Goal: Task Accomplishment & Management: Use online tool/utility

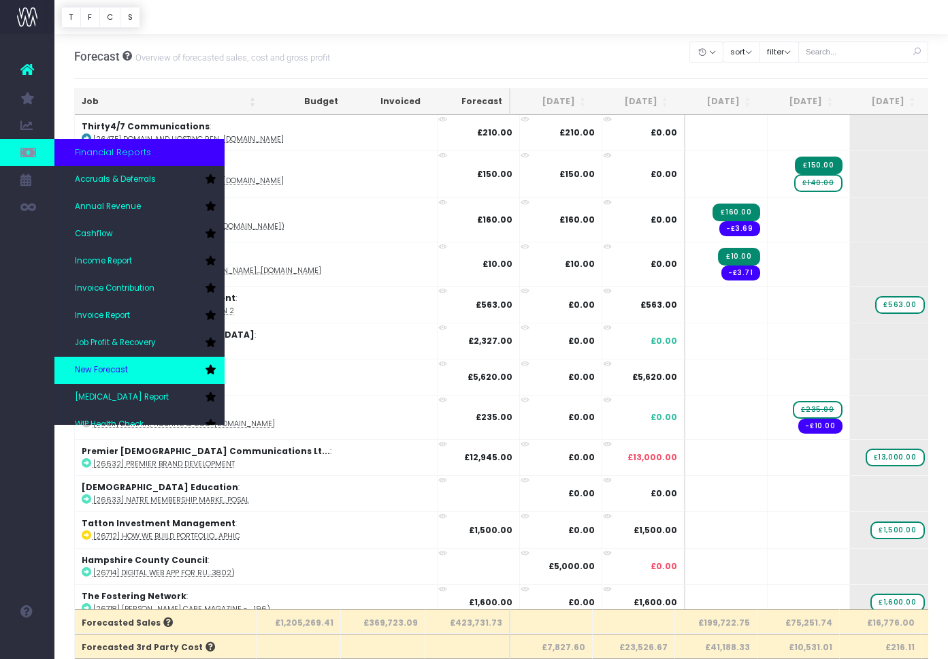
click at [108, 368] on span "New Forecast" at bounding box center [101, 370] width 53 height 12
click at [107, 368] on span "New Forecast" at bounding box center [101, 370] width 53 height 12
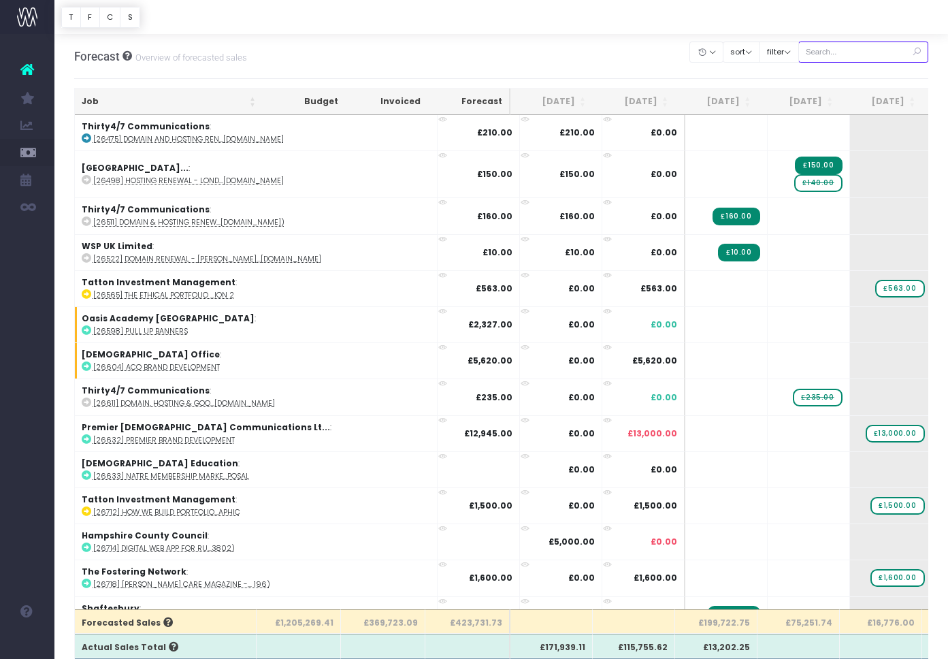
click at [842, 52] on input "text" at bounding box center [863, 52] width 131 height 21
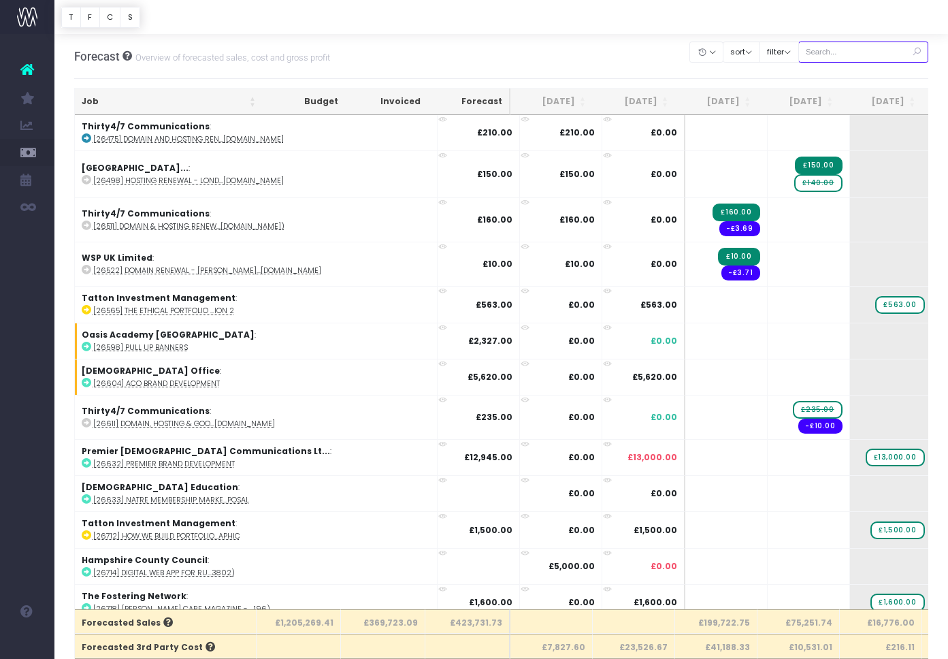
paste input "28787"
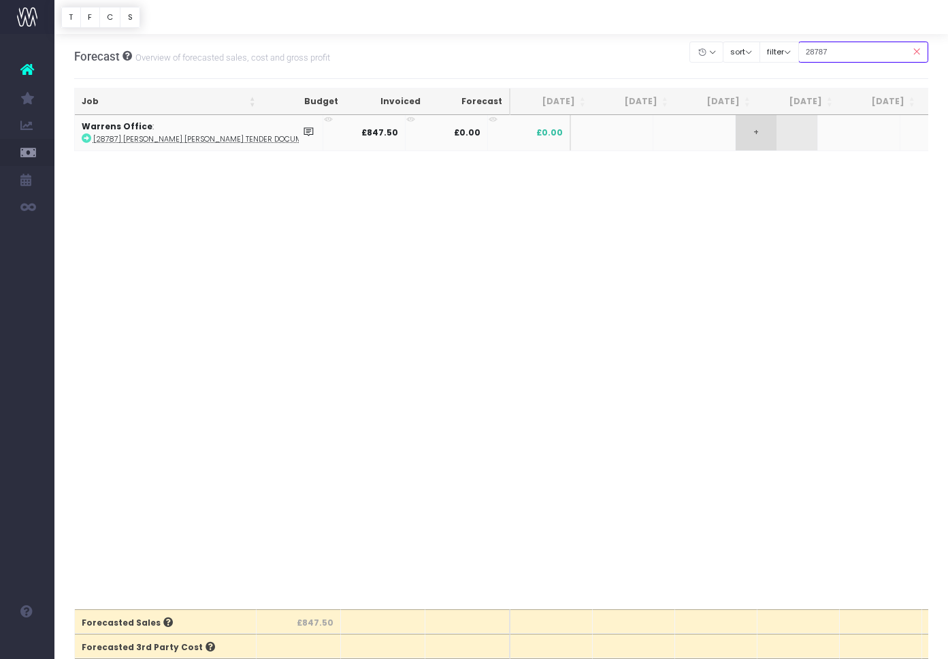
type input "28787"
click at [736, 135] on span "+" at bounding box center [756, 132] width 41 height 35
click at [724, 176] on body "Oh my... this is bad. wayahead wasn't able to load this page. Please contact su…" at bounding box center [474, 329] width 948 height 659
